Goal: Task Accomplishment & Management: Use online tool/utility

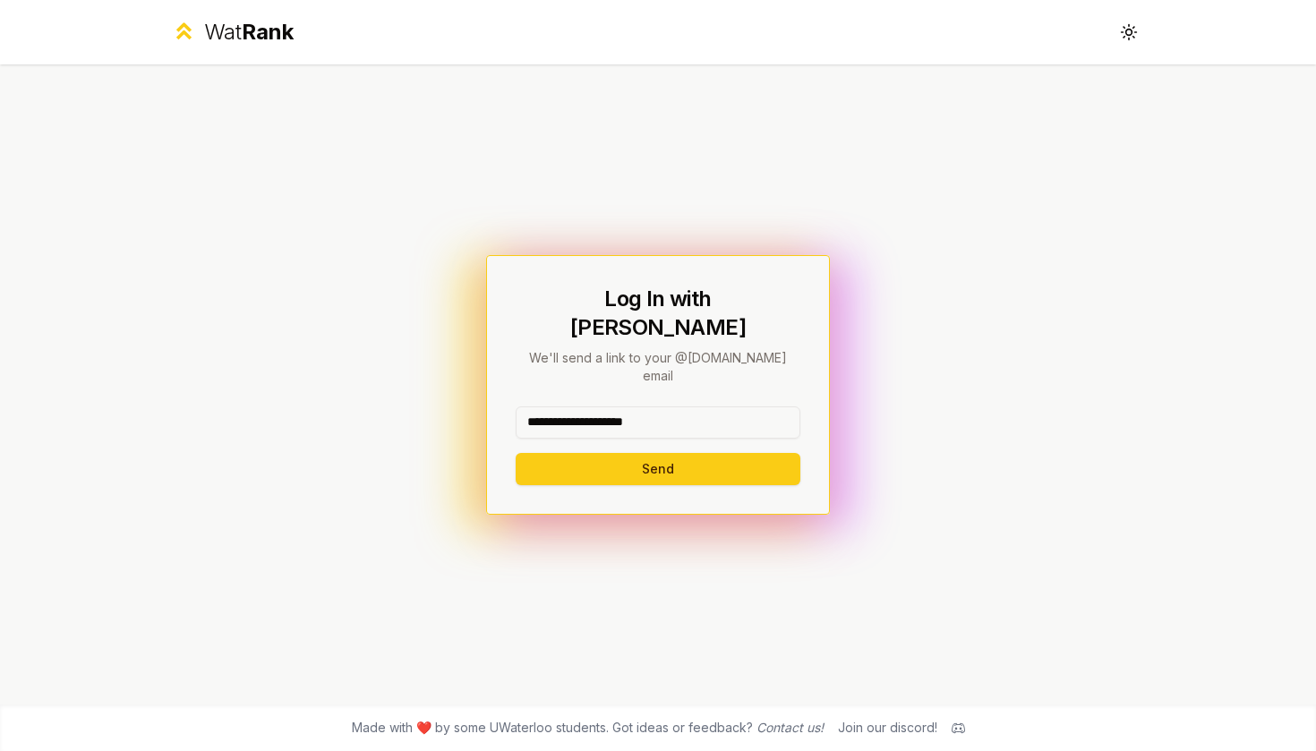
type input "**********"
click at [657, 453] on button "Send" at bounding box center [658, 469] width 285 height 32
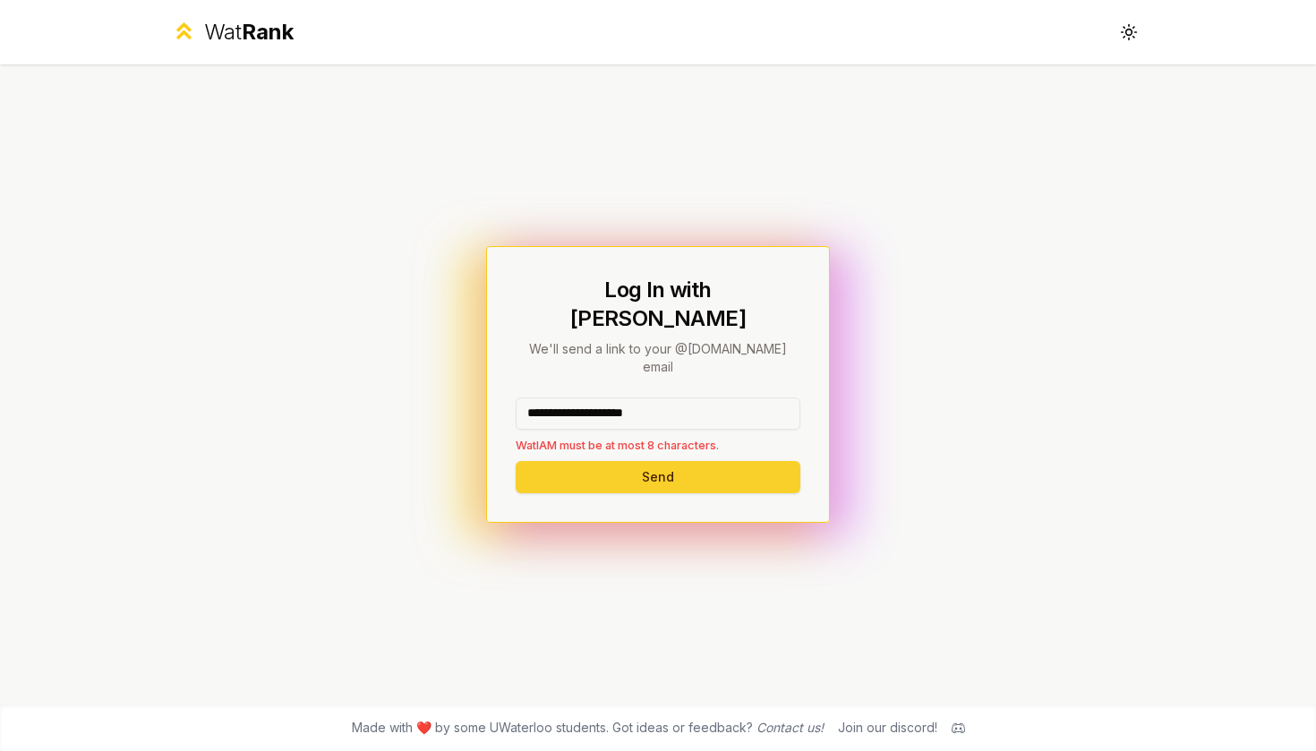
click at [601, 461] on button "Send" at bounding box center [658, 477] width 285 height 32
drag, startPoint x: 677, startPoint y: 390, endPoint x: 362, endPoint y: 354, distance: 317.1
click at [362, 354] on div "**********" at bounding box center [657, 384] width 1031 height 640
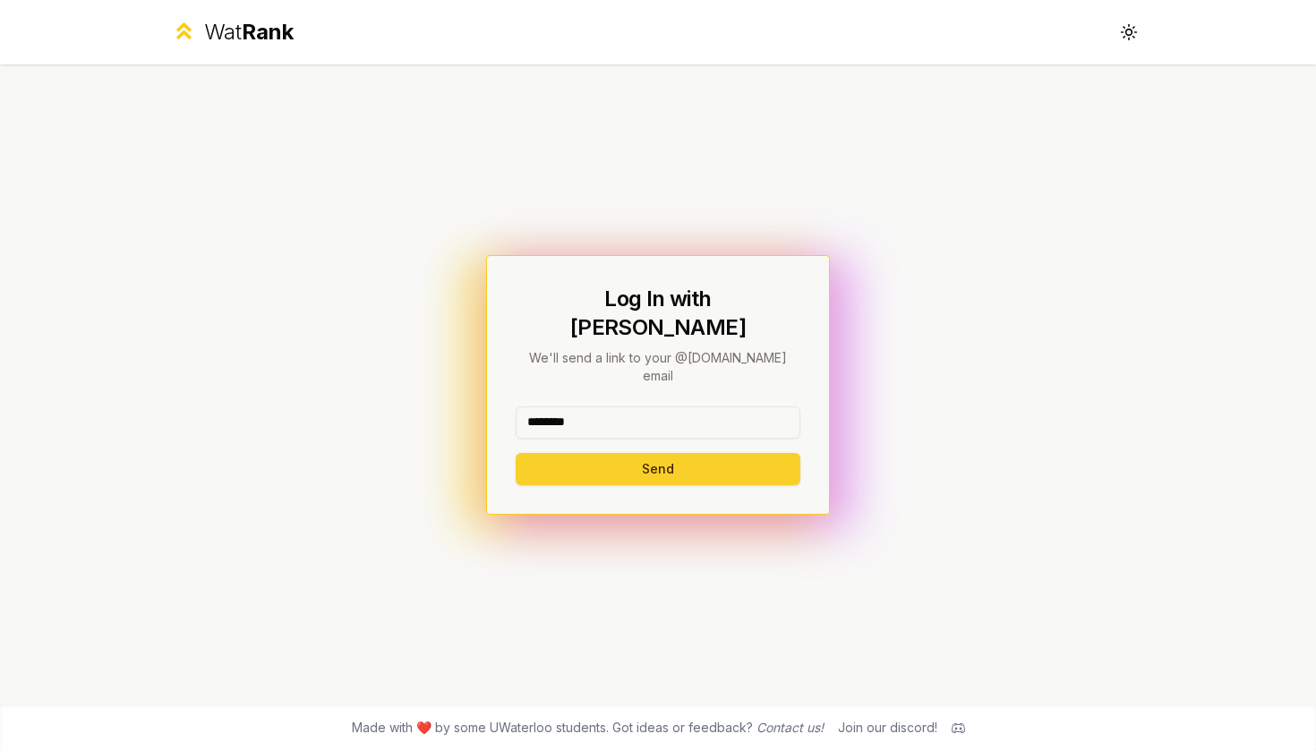
type input "********"
click at [615, 453] on button "Send" at bounding box center [658, 469] width 285 height 32
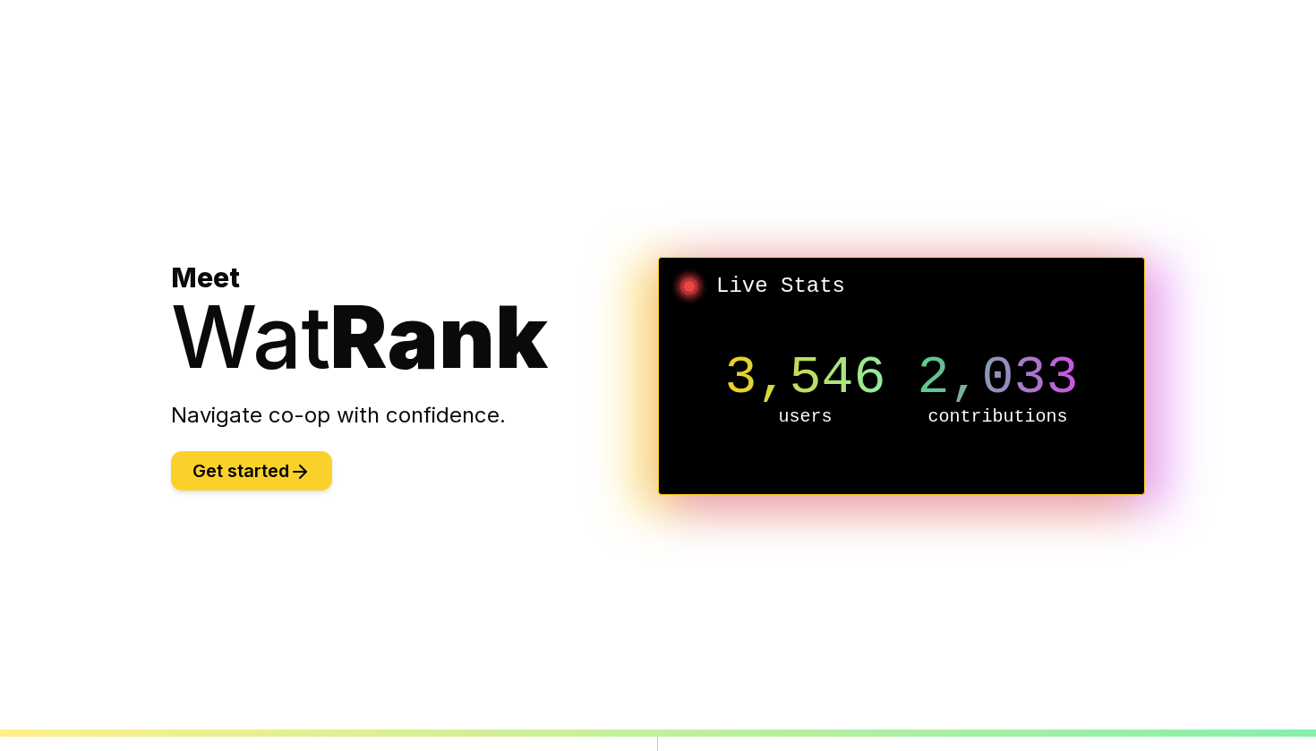
click at [236, 467] on button "Get started" at bounding box center [251, 470] width 161 height 39
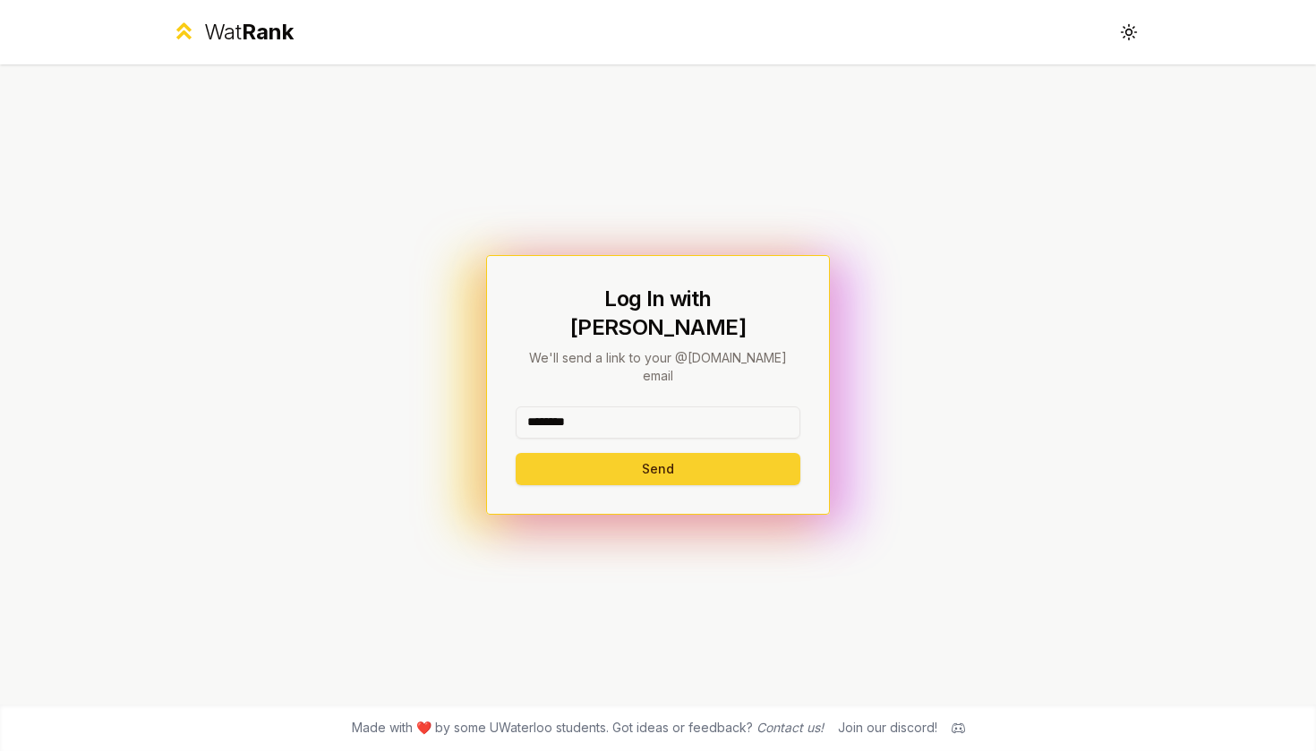
type input "********"
click at [633, 453] on button "Send" at bounding box center [658, 469] width 285 height 32
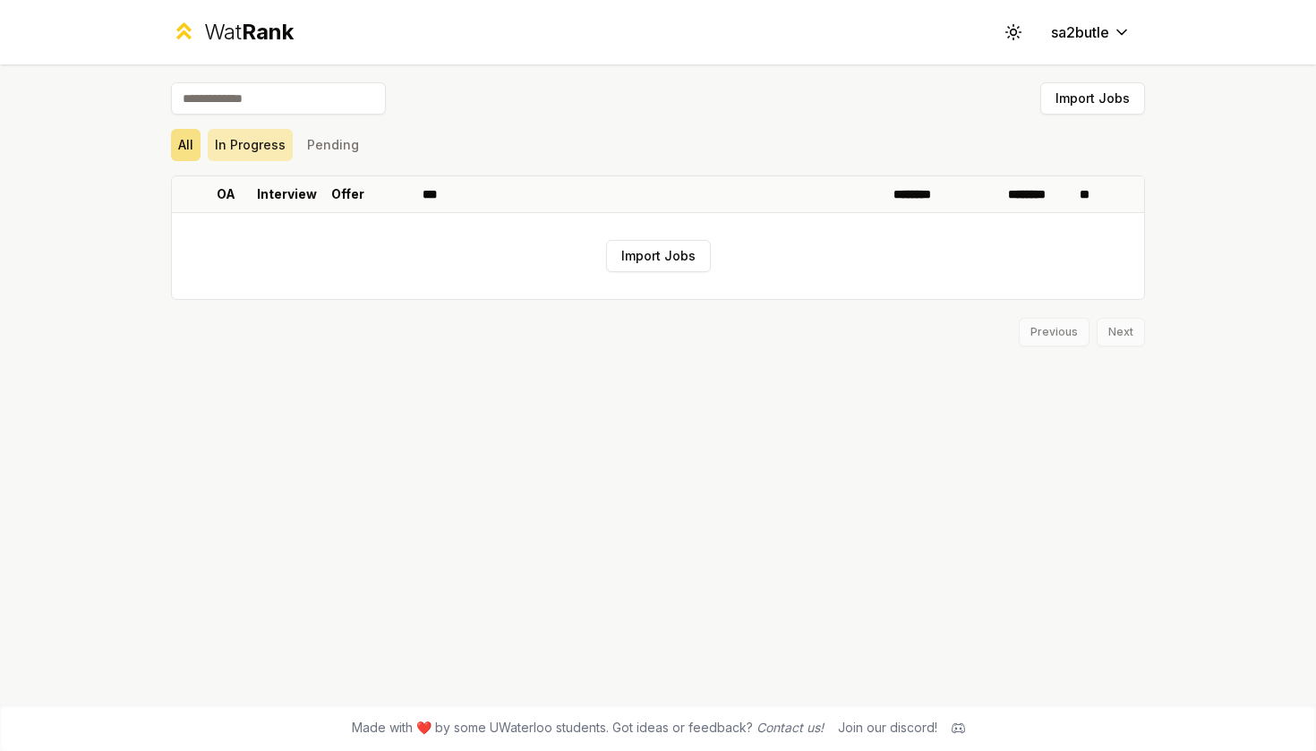
click at [268, 145] on button "In Progress" at bounding box center [250, 145] width 85 height 32
click at [349, 142] on button "Pending" at bounding box center [333, 145] width 66 height 32
click at [257, 30] on span "Rank" at bounding box center [268, 32] width 52 height 26
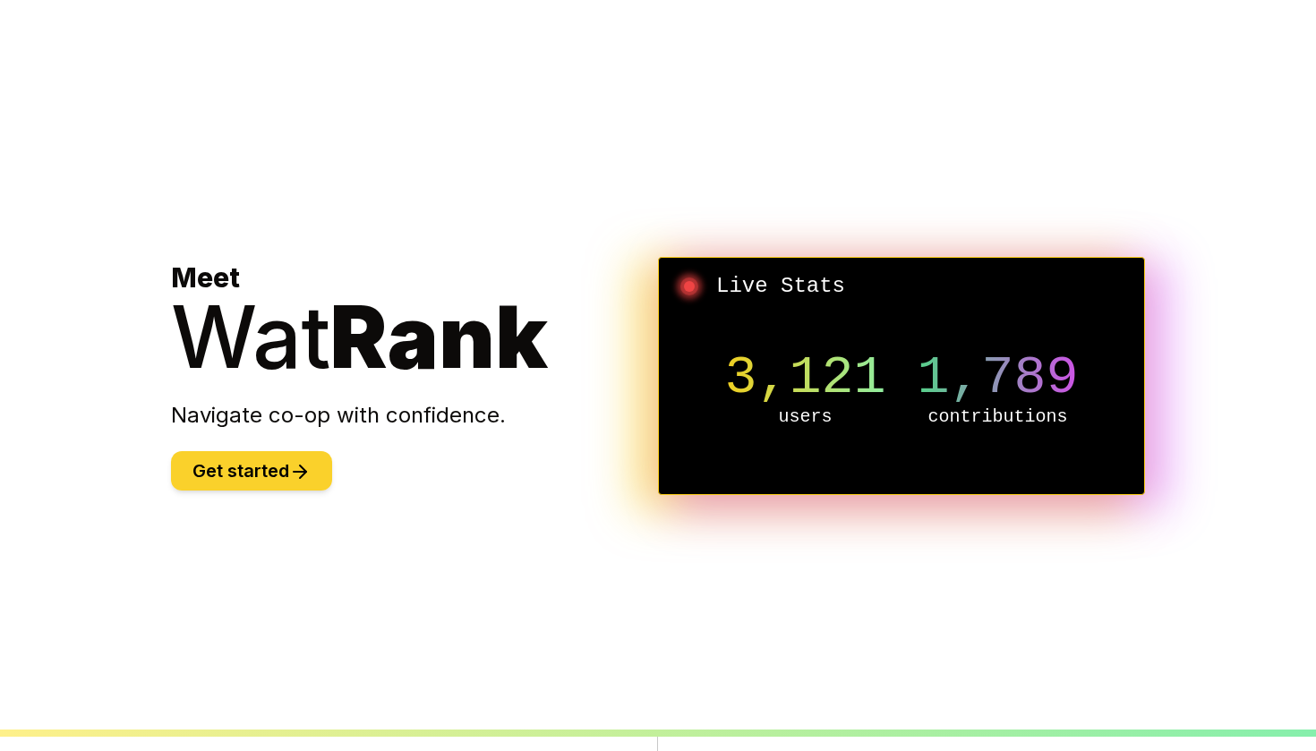
click at [299, 465] on icon at bounding box center [299, 471] width 21 height 21
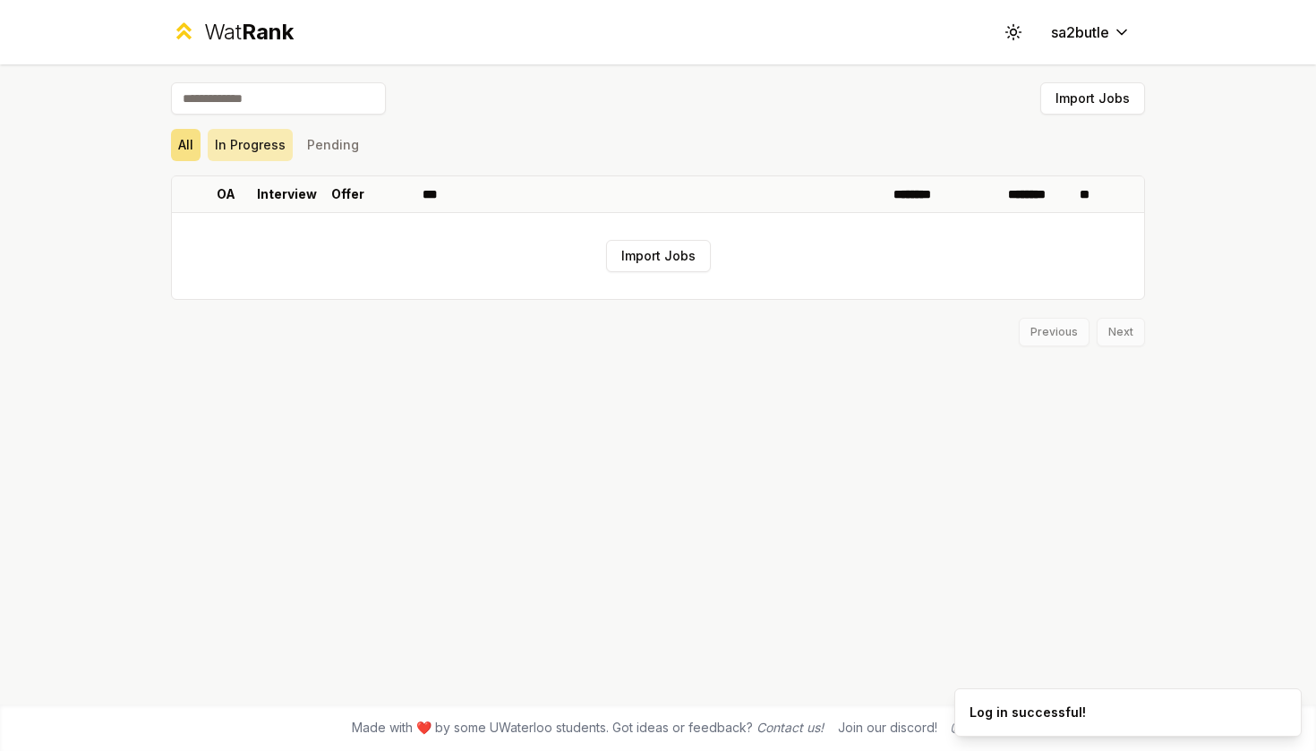
click at [244, 147] on button "In Progress" at bounding box center [250, 145] width 85 height 32
click at [327, 148] on button "Pending" at bounding box center [333, 145] width 66 height 32
click at [1013, 32] on icon at bounding box center [1012, 31] width 17 height 17
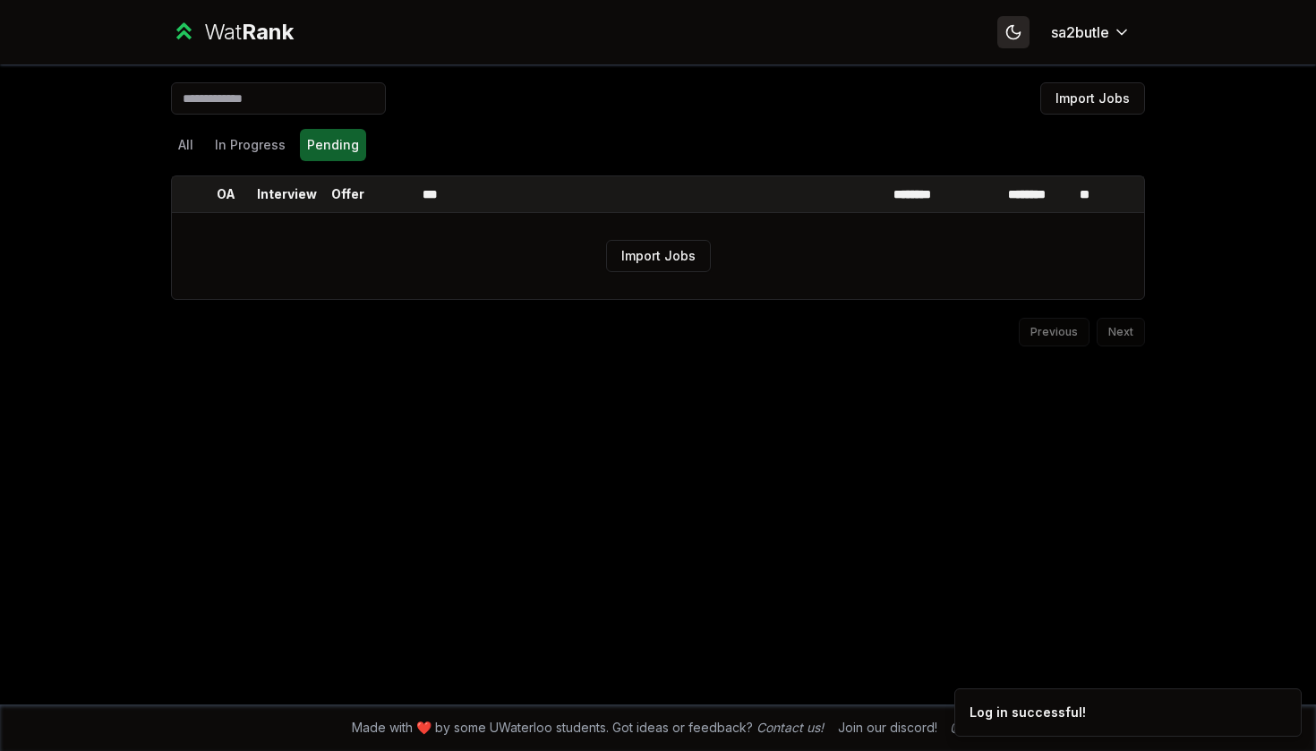
click at [1013, 32] on icon at bounding box center [1013, 32] width 13 height 13
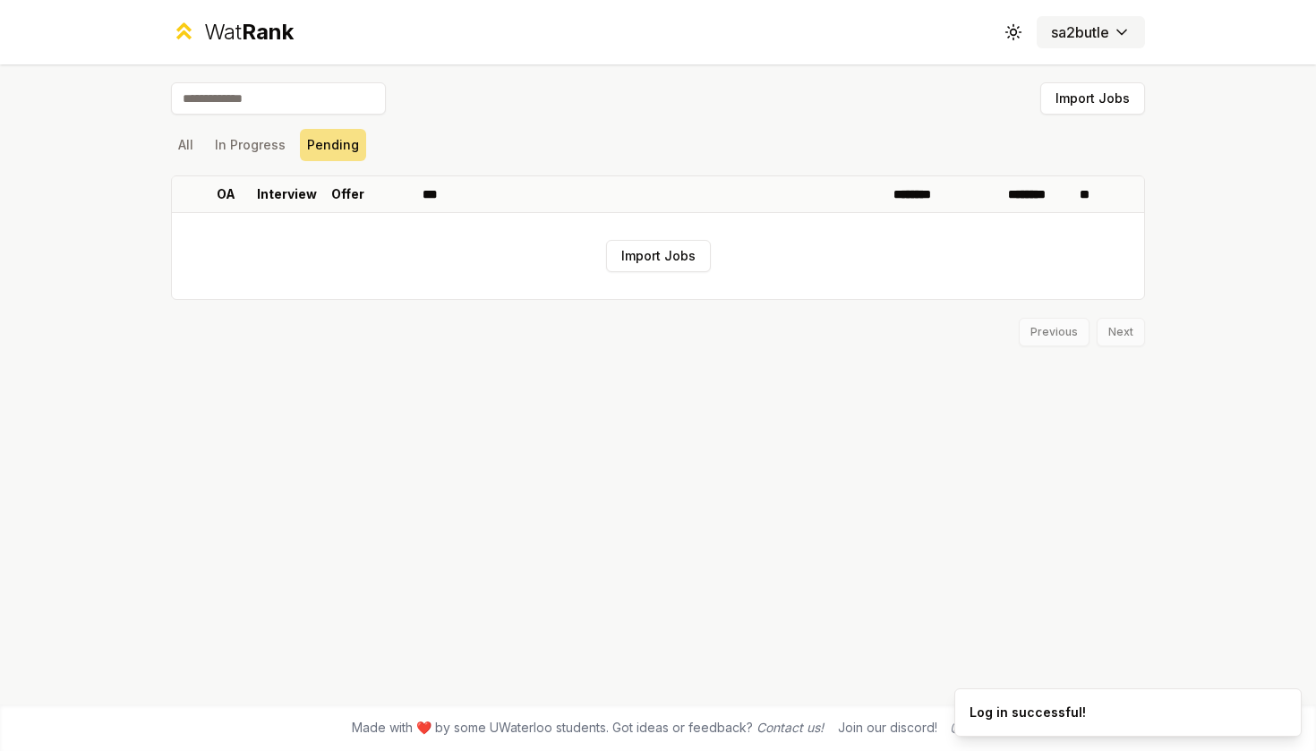
click at [1068, 32] on html "Wat Rank Toggle theme sa2butle Import Jobs All In Progress Pending OA Interview…" at bounding box center [658, 375] width 1316 height 751
click at [1177, 60] on html "Wat Rank Toggle theme sa2butle Import Jobs All In Progress Pending OA Interview…" at bounding box center [658, 375] width 1316 height 751
click at [1117, 88] on button "Import Jobs" at bounding box center [1092, 98] width 105 height 32
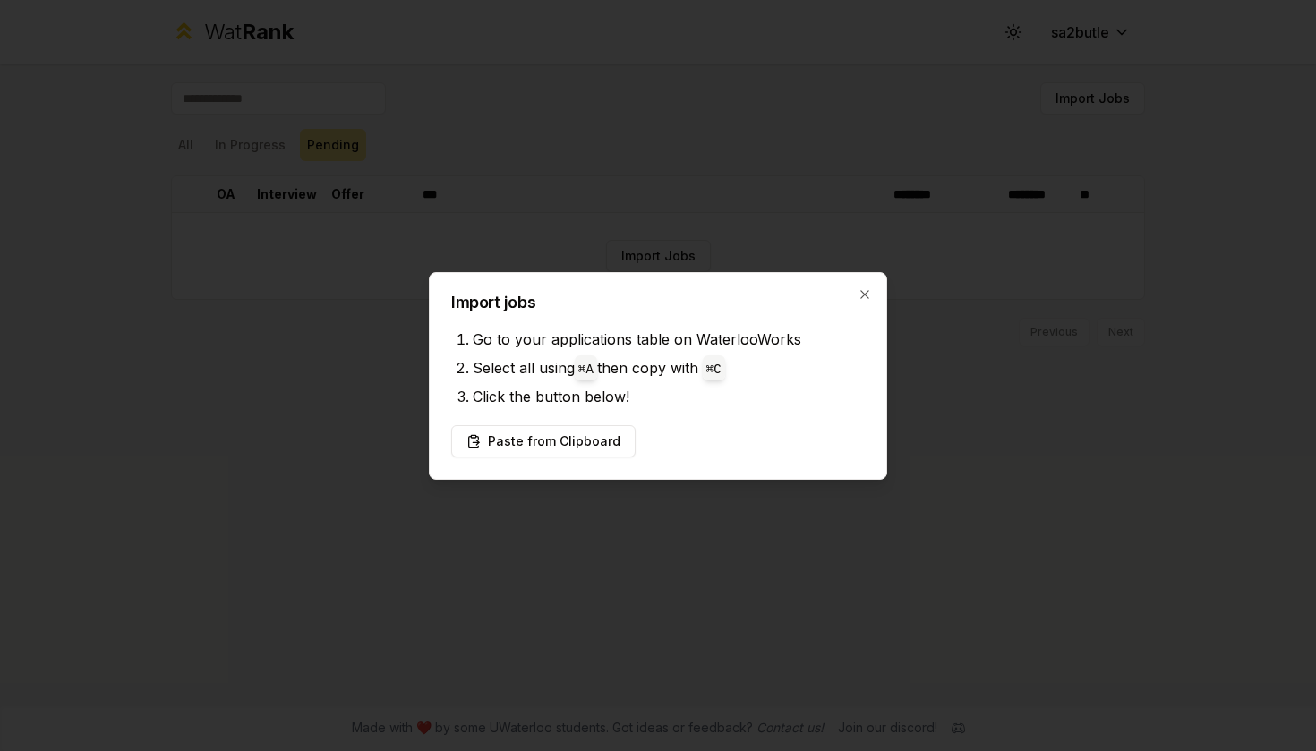
click at [534, 539] on div at bounding box center [658, 375] width 1316 height 751
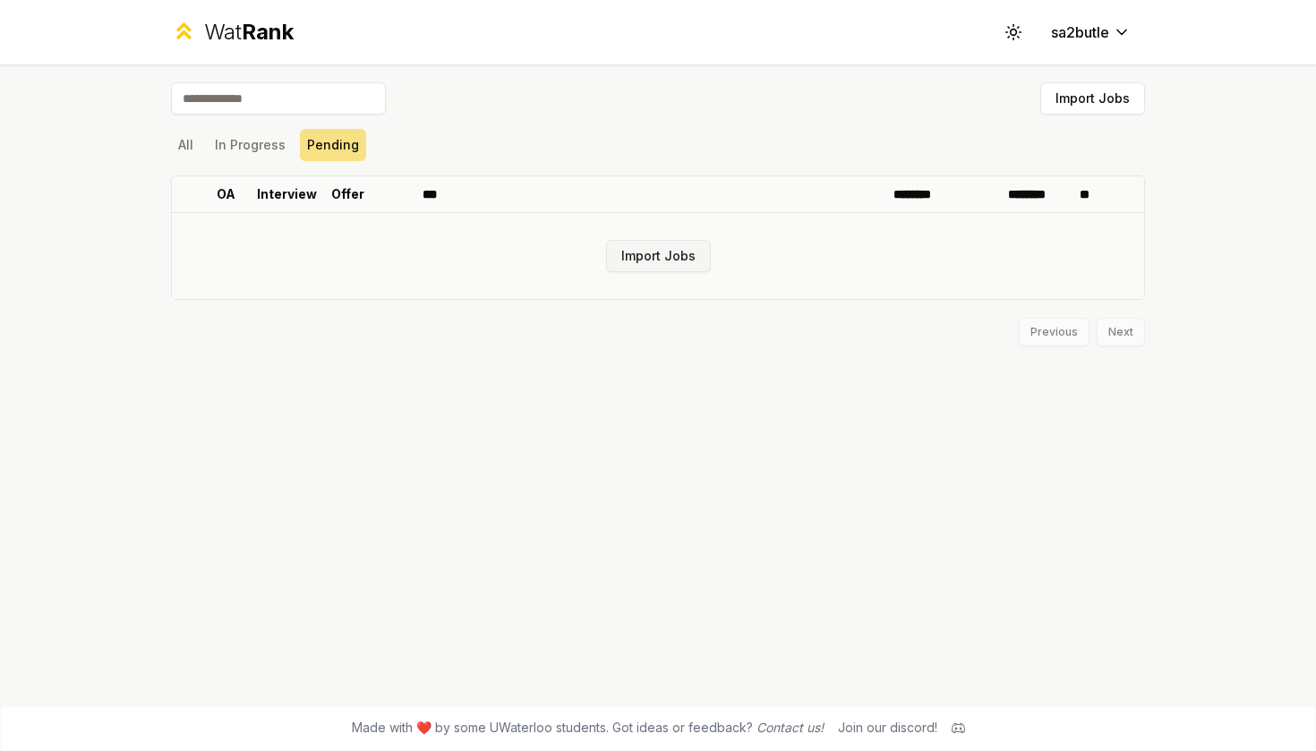
click at [674, 256] on button "Import Jobs" at bounding box center [658, 256] width 105 height 32
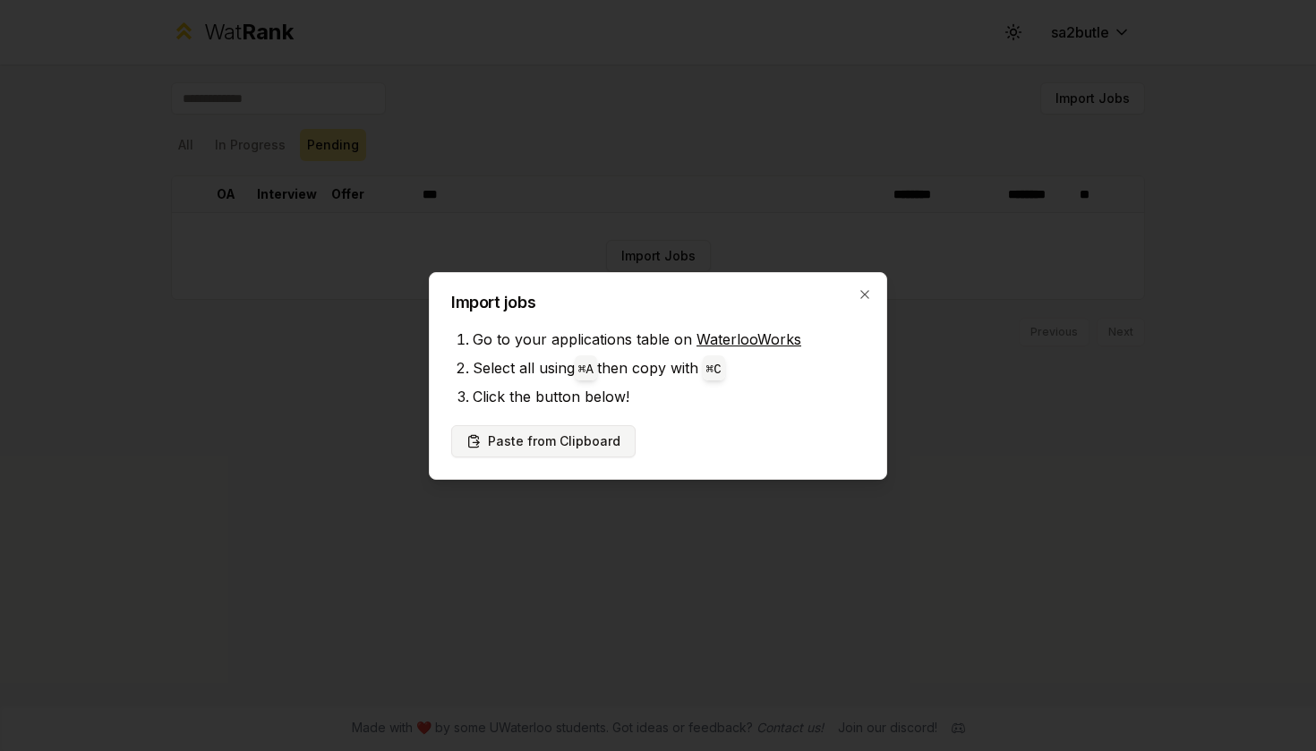
click at [598, 439] on button "Paste from Clipboard" at bounding box center [543, 441] width 184 height 32
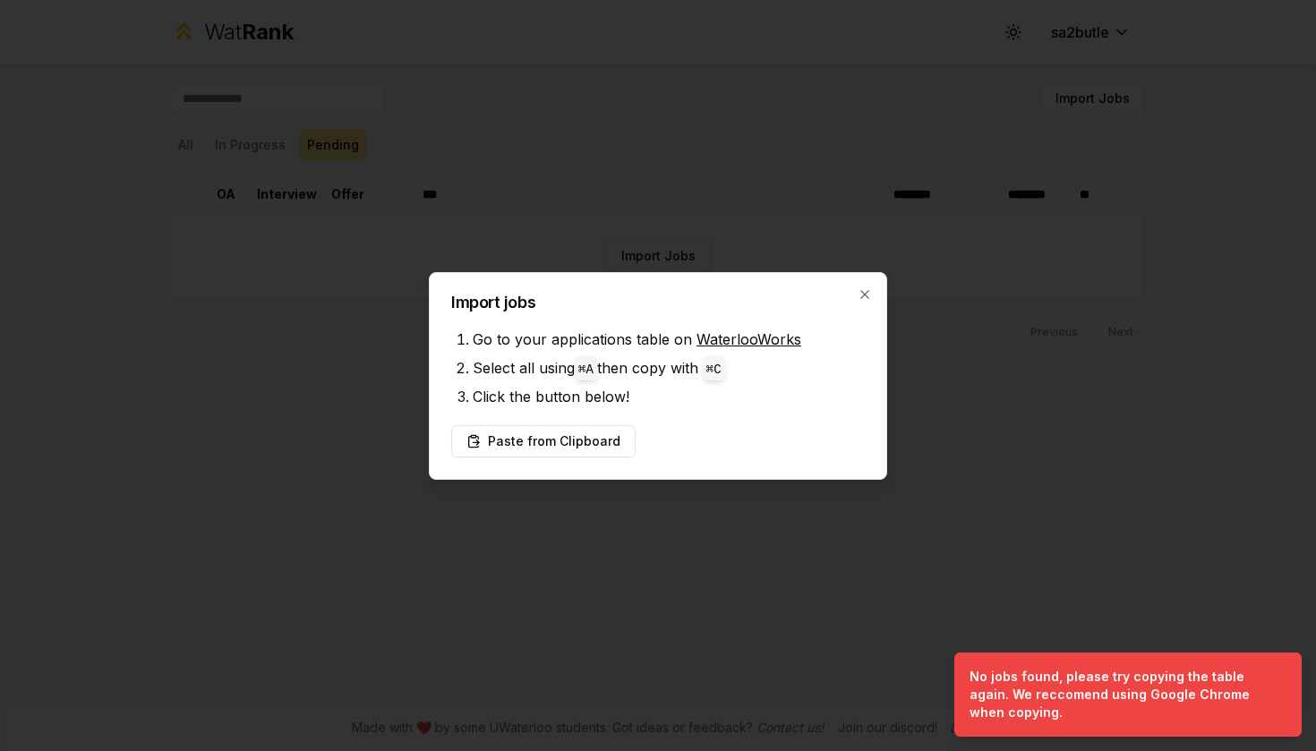
click at [716, 335] on link "WaterlooWorks" at bounding box center [748, 339] width 105 height 18
